Goal: Task Accomplishment & Management: Use online tool/utility

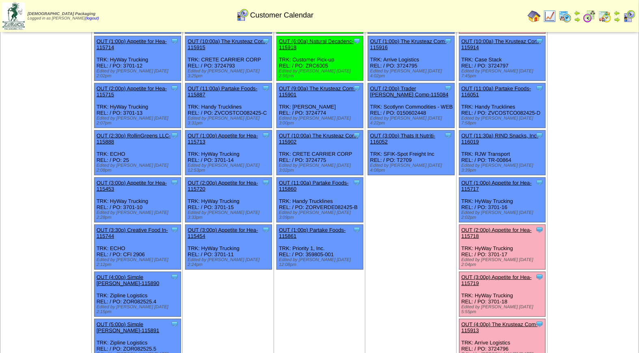
scroll to position [89, 0]
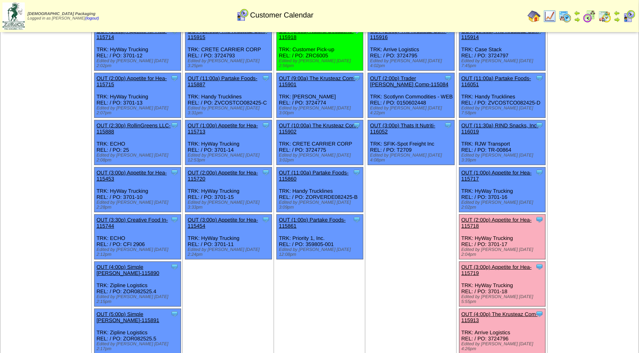
drag, startPoint x: 481, startPoint y: 271, endPoint x: 481, endPoint y: 262, distance: 9.8
click at [481, 311] on link "OUT (4:00p) The Krusteaz Com-115913" at bounding box center [500, 317] width 76 height 12
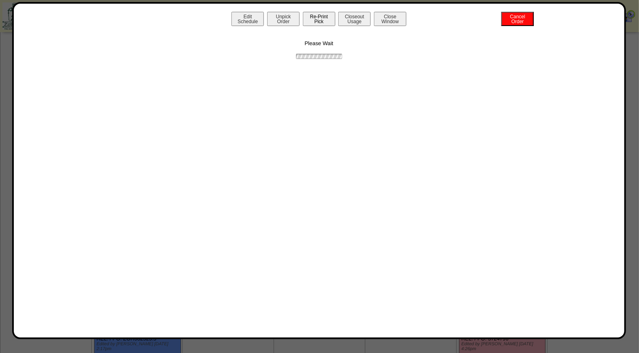
click at [316, 23] on button "Re-Print Pick" at bounding box center [319, 19] width 33 height 14
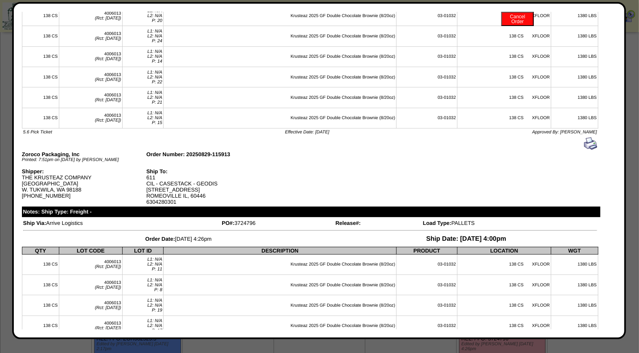
scroll to position [0, 0]
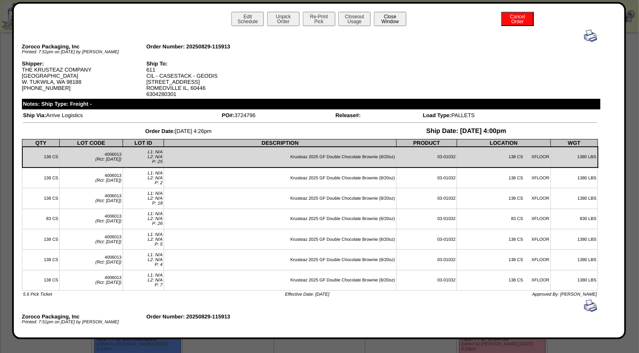
click at [393, 17] on button "Close Window" at bounding box center [390, 19] width 33 height 14
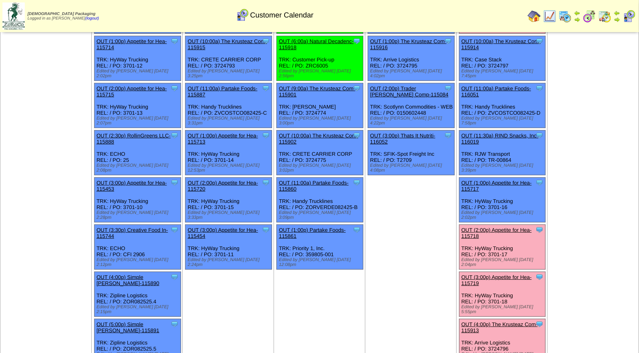
scroll to position [84, 0]
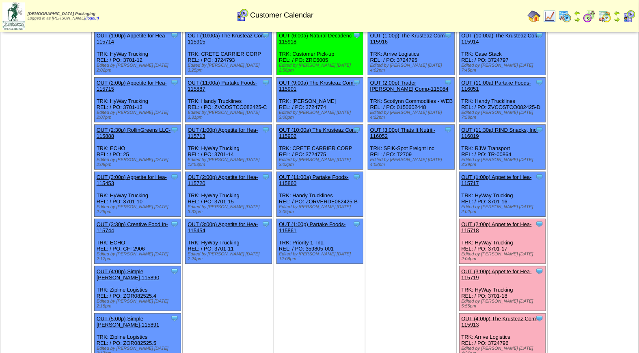
click at [501, 268] on link "OUT (3:00p) Appetite for Hea-115719" at bounding box center [497, 274] width 70 height 12
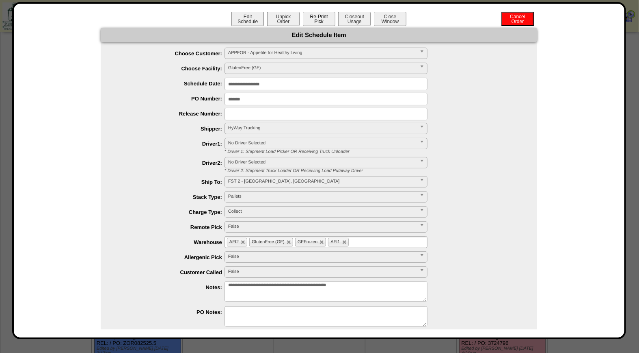
click at [320, 16] on button "Re-Print Pick" at bounding box center [319, 19] width 33 height 14
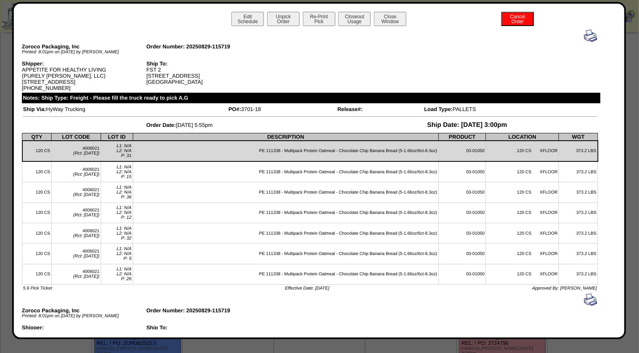
click at [585, 35] on img at bounding box center [591, 35] width 13 height 13
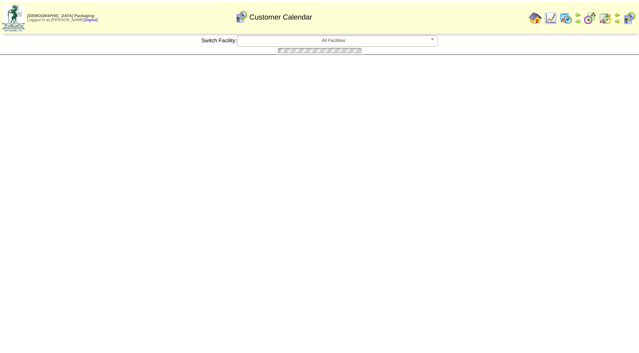
scroll to position [84, 0]
